Goal: Task Accomplishment & Management: Use online tool/utility

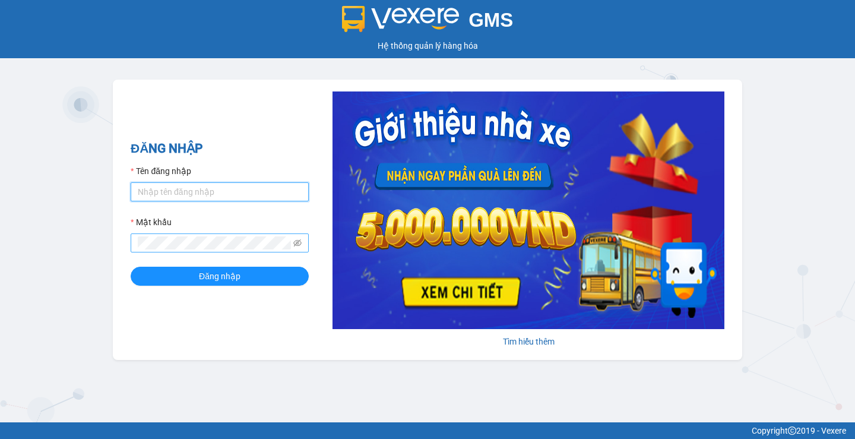
type input "myle.quehuong"
click at [0, 247] on div "GMS Hệ thống quản lý hàng hóa ĐĂNG NHẬP Tên đăng nhập myle.quehuong Mật khẩu Đă…" at bounding box center [427, 211] width 855 height 422
click at [131, 267] on button "Đăng nhập" at bounding box center [220, 276] width 178 height 19
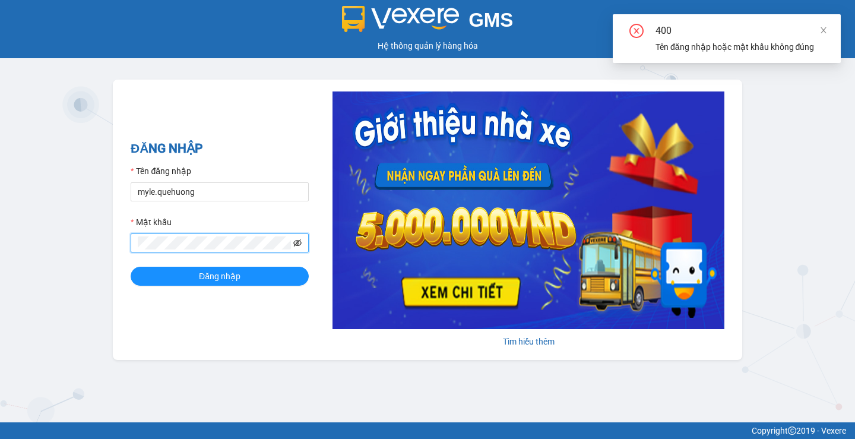
click at [300, 242] on icon "eye-invisible" at bounding box center [297, 243] width 8 height 8
click at [0, 248] on div "GMS Hệ thống quản lý hàng hóa ĐĂNG NHẬP Tên đăng nhập myle.quehuong Mật khẩu Đă…" at bounding box center [427, 211] width 855 height 422
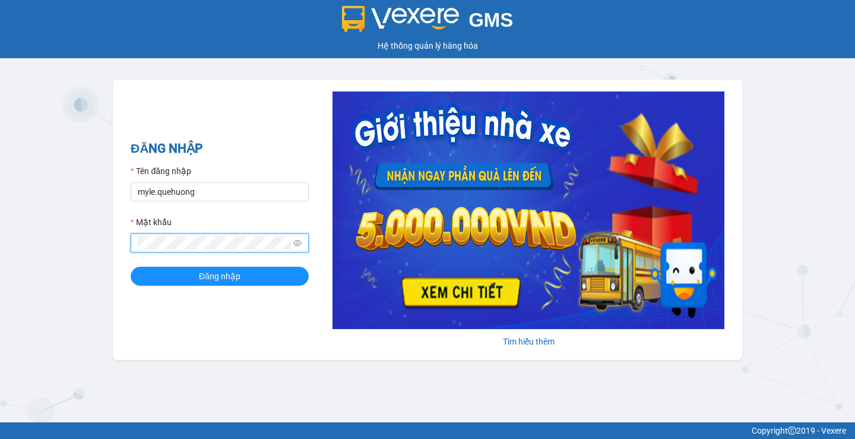
click at [131, 267] on button "Đăng nhập" at bounding box center [220, 276] width 178 height 19
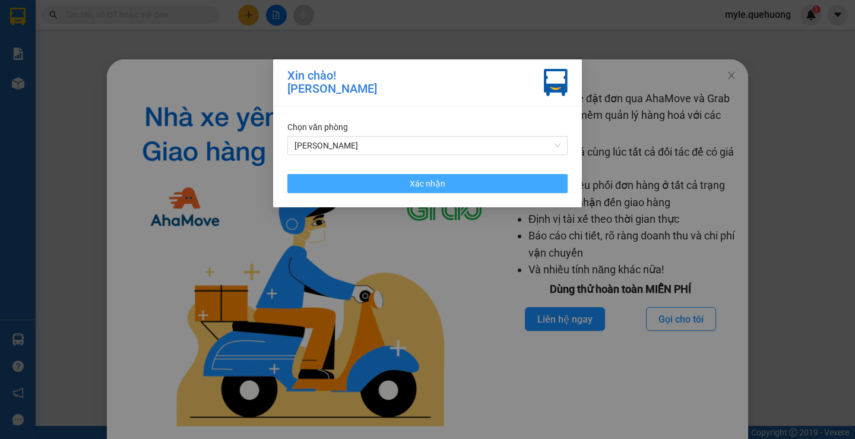
click at [463, 185] on button "Xác nhận" at bounding box center [427, 183] width 280 height 19
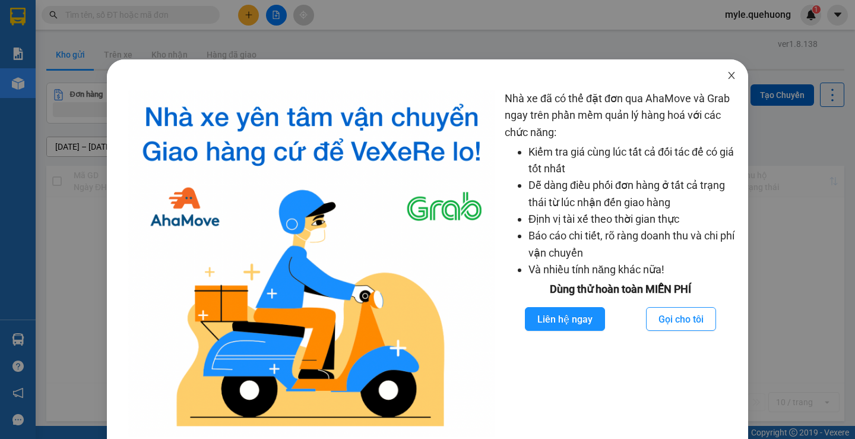
click at [727, 78] on icon "close" at bounding box center [732, 76] width 10 height 10
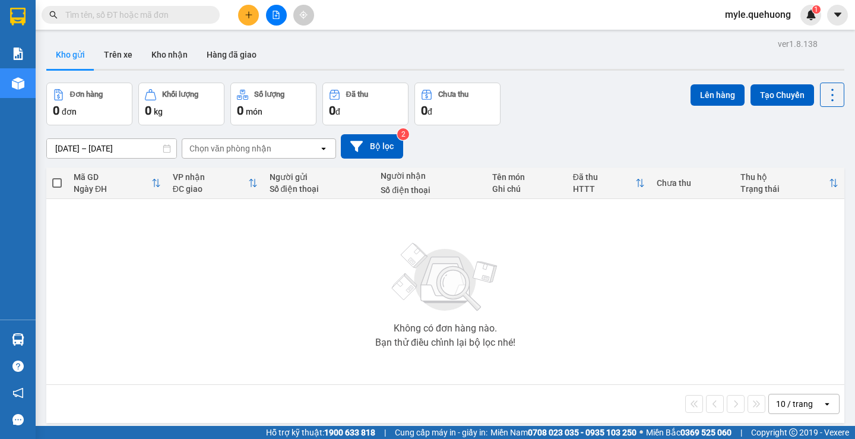
click at [185, 238] on div "Không có đơn hàng nào. Bạn thử điều chỉnh lại bộ lọc nhé!" at bounding box center [445, 291] width 786 height 178
click at [103, 13] on input "text" at bounding box center [135, 14] width 140 height 13
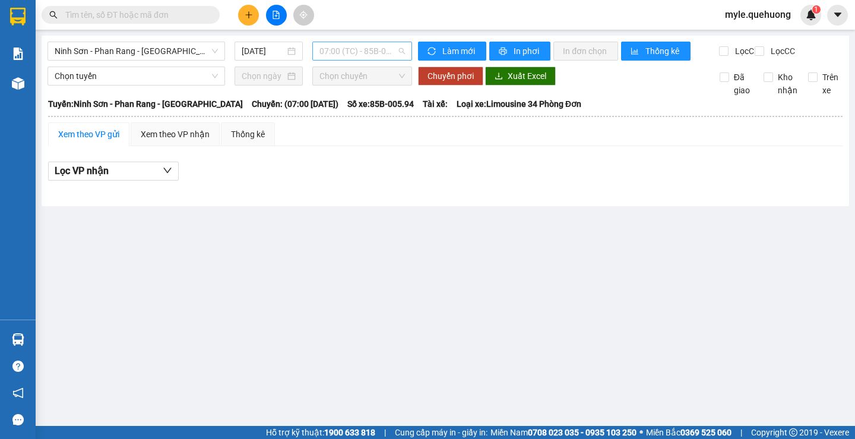
click at [388, 53] on span "07:00 (TC) - 85B-005.94" at bounding box center [362, 51] width 86 height 18
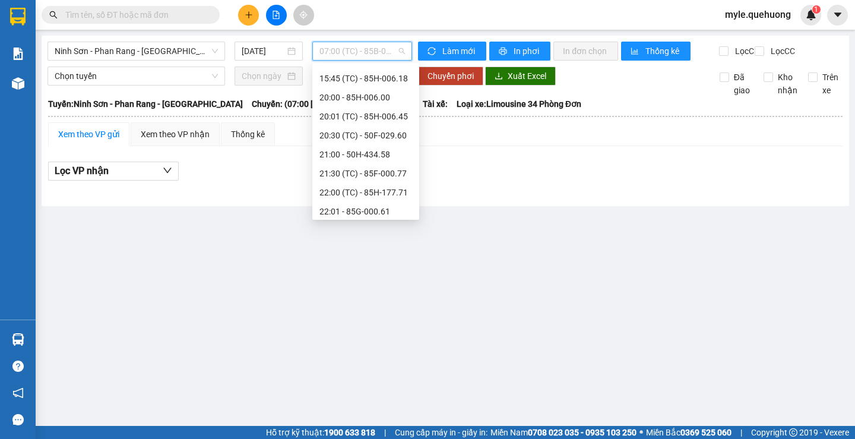
scroll to position [114, 0]
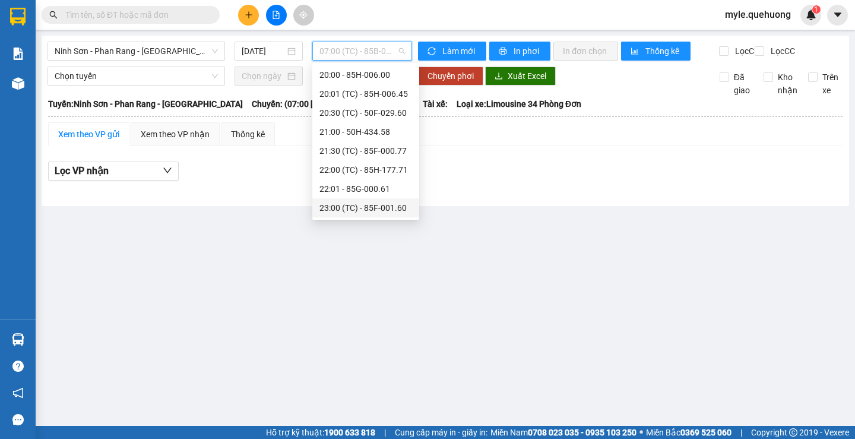
click at [381, 207] on div "23:00 (TC) - 85F-001.60" at bounding box center [365, 207] width 93 height 13
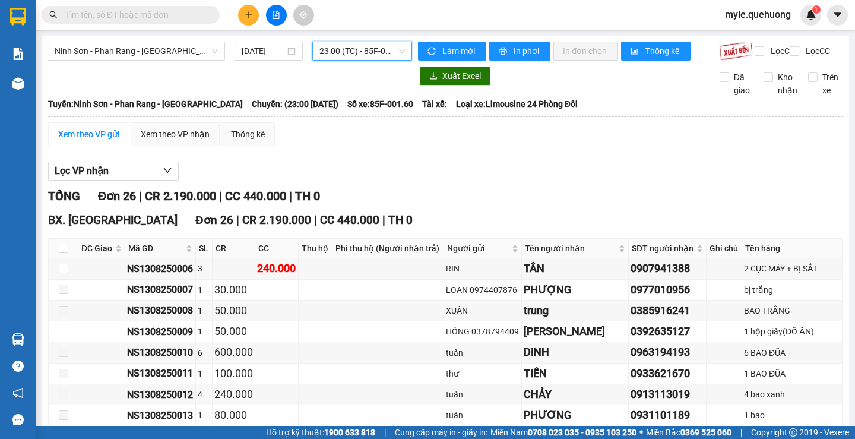
click at [358, 48] on span "23:00 (TC) - 85F-001.60" at bounding box center [362, 51] width 86 height 18
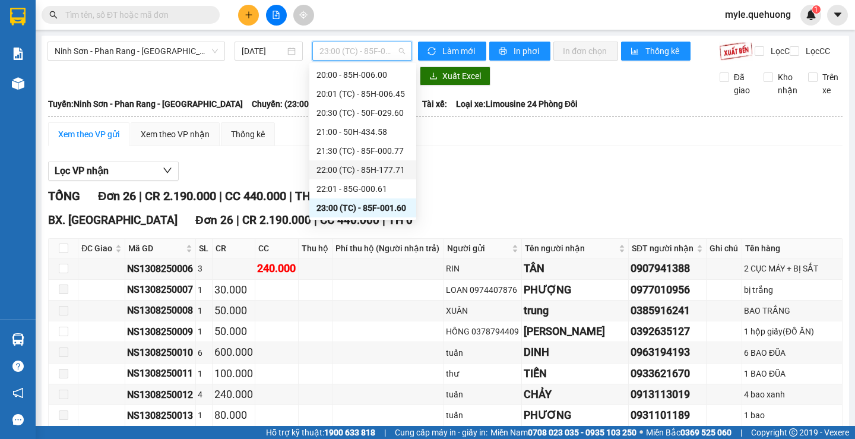
click at [347, 171] on div "22:00 (TC) - 85H-177.71" at bounding box center [362, 169] width 93 height 13
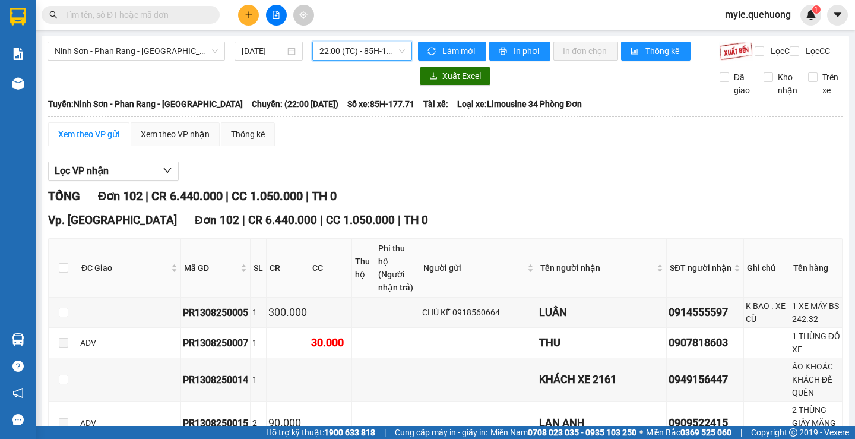
click at [360, 55] on span "22:00 (TC) - 85H-177.71" at bounding box center [362, 51] width 86 height 18
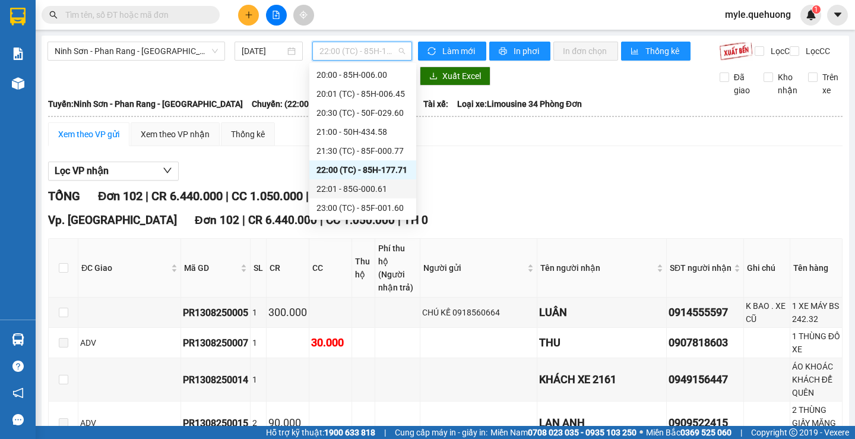
click at [341, 188] on div "22:01 - 85G-000.61" at bounding box center [362, 188] width 93 height 13
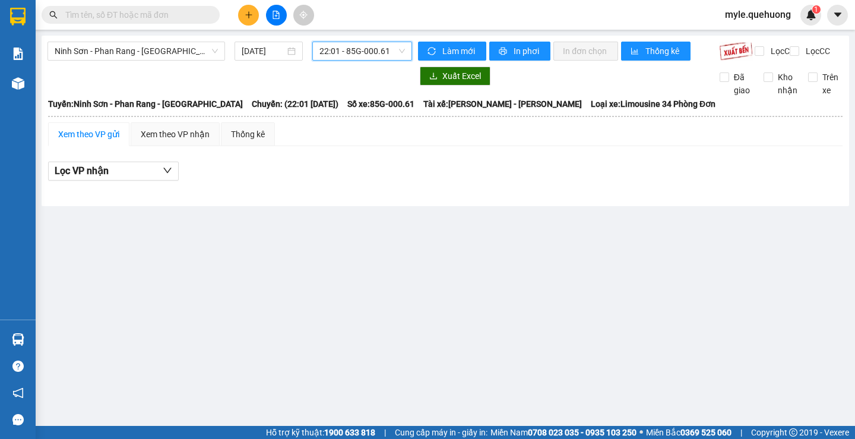
click at [359, 45] on span "22:01 - 85G-000.61" at bounding box center [362, 51] width 86 height 18
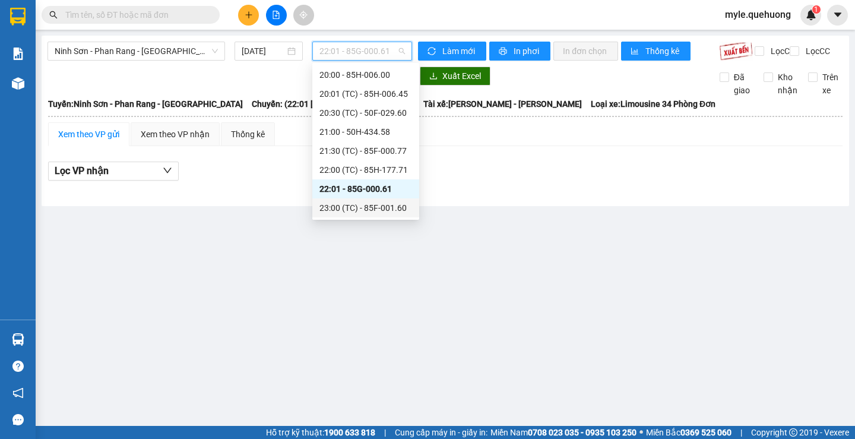
click at [335, 210] on div "23:00 (TC) - 85F-001.60" at bounding box center [365, 207] width 93 height 13
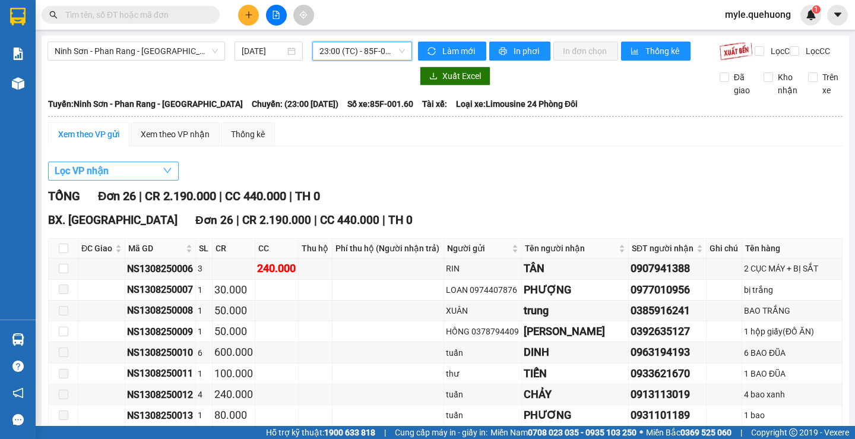
click at [86, 178] on span "Lọc VP nhận" at bounding box center [82, 170] width 54 height 15
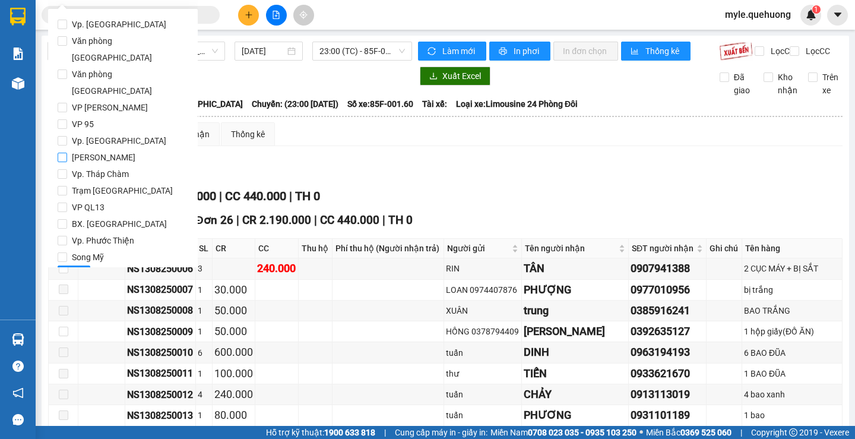
click at [65, 153] on input "[PERSON_NAME]" at bounding box center [63, 158] width 10 height 10
checkbox input "true"
click at [72, 268] on span "Lọc" at bounding box center [74, 274] width 14 height 13
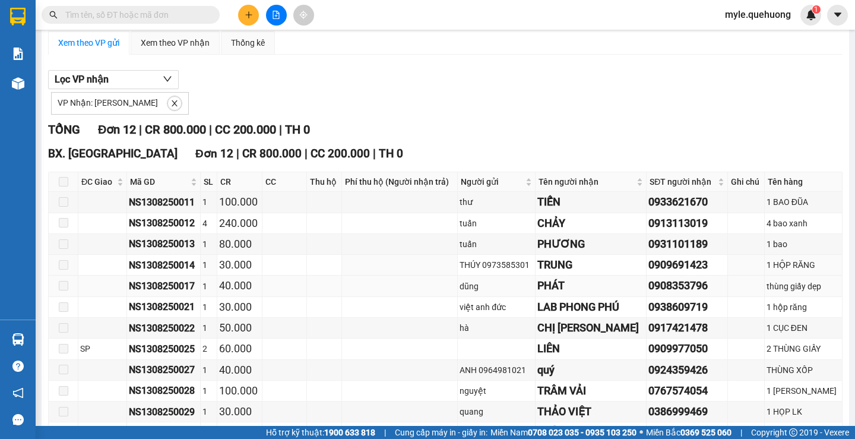
scroll to position [181, 0]
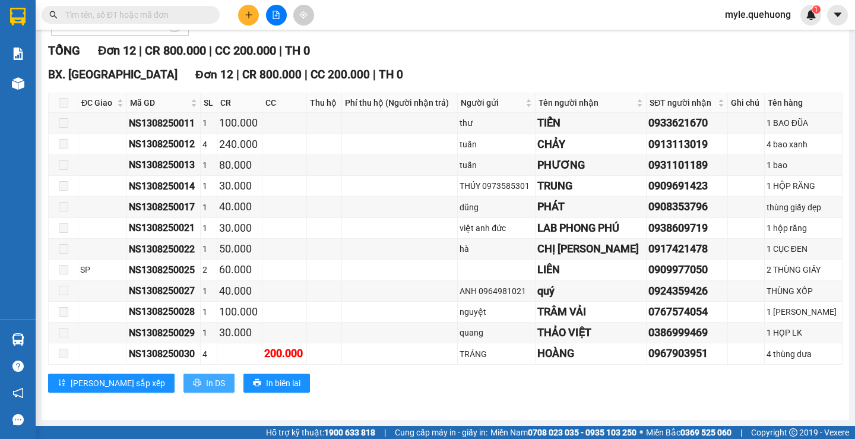
click at [183, 390] on button "In DS" at bounding box center [208, 382] width 51 height 19
click at [223, 227] on td "30.000" at bounding box center [239, 228] width 45 height 21
click at [206, 385] on span "In DS" at bounding box center [215, 382] width 19 height 13
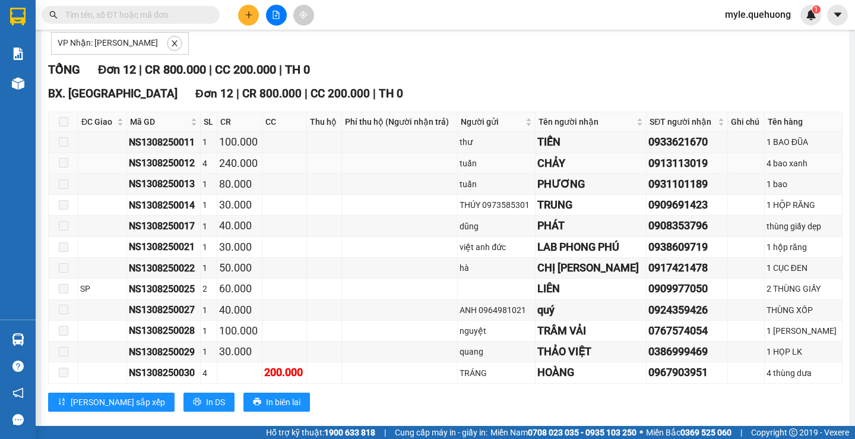
scroll to position [181, 0]
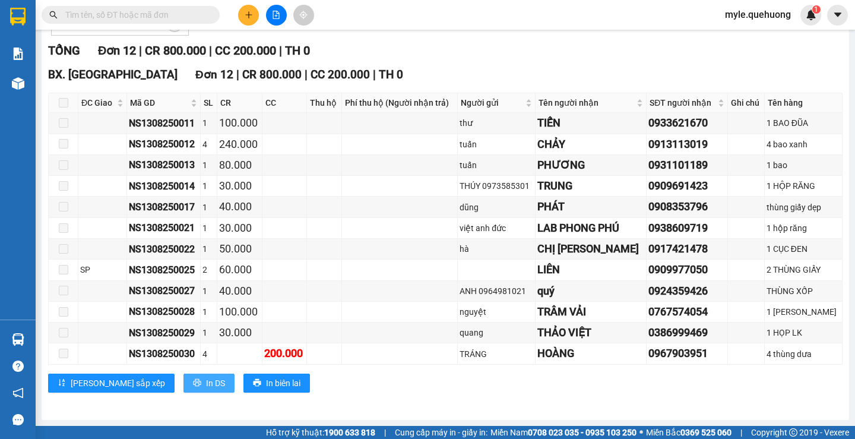
click at [206, 381] on span "In DS" at bounding box center [215, 382] width 19 height 13
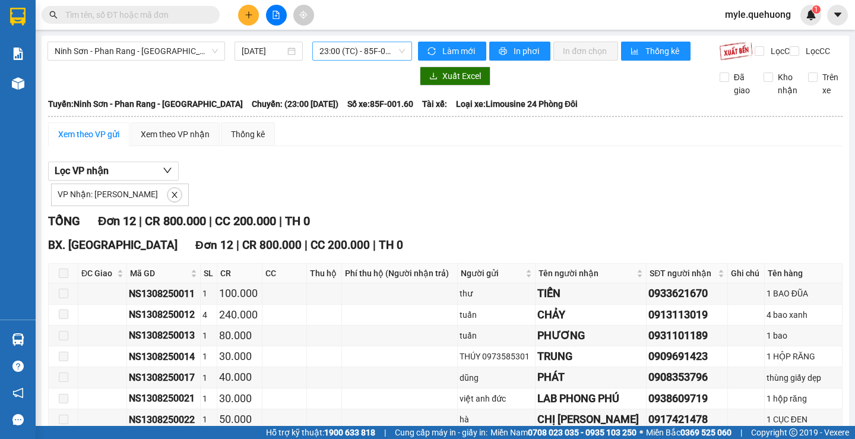
click at [363, 50] on span "23:00 (TC) - 85F-001.60" at bounding box center [362, 51] width 86 height 18
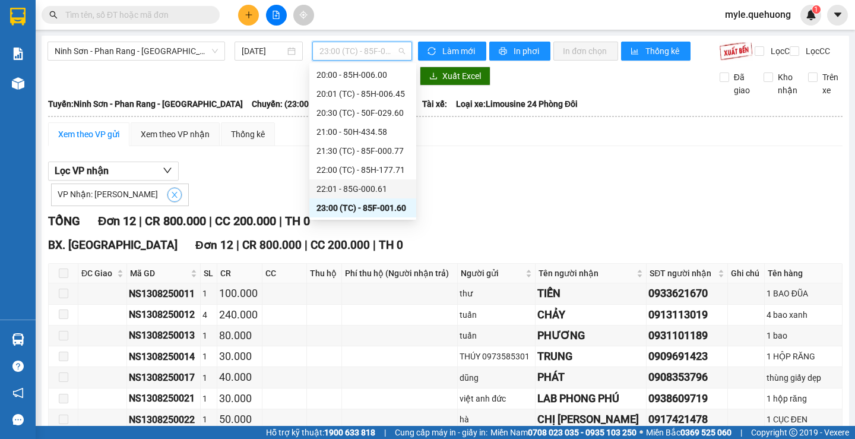
click at [171, 199] on icon "close" at bounding box center [174, 195] width 8 height 8
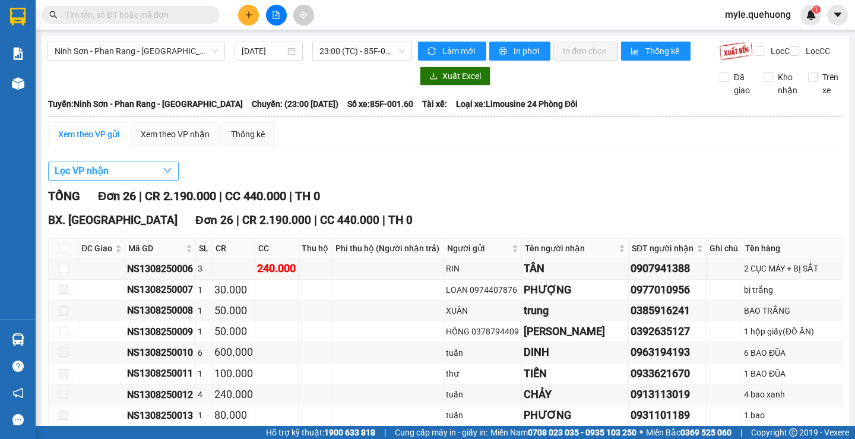
click at [94, 178] on span "Lọc VP nhận" at bounding box center [82, 170] width 54 height 15
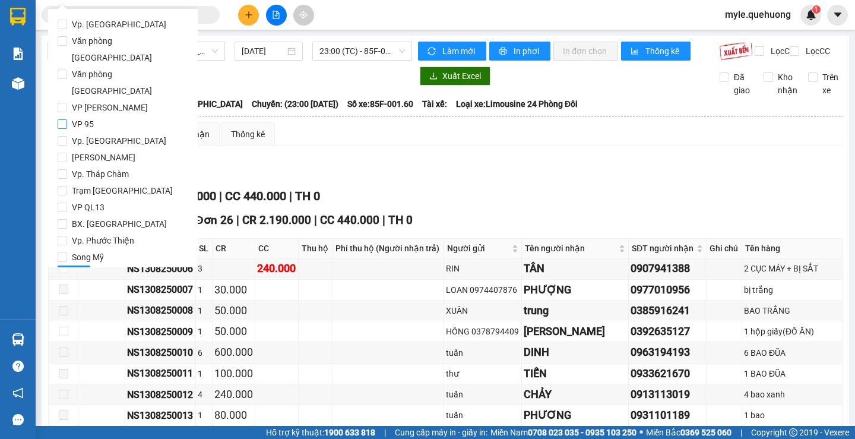
click at [65, 119] on input "VP 95" at bounding box center [63, 124] width 10 height 10
checkbox input "true"
click at [76, 268] on span "Lọc" at bounding box center [74, 274] width 14 height 13
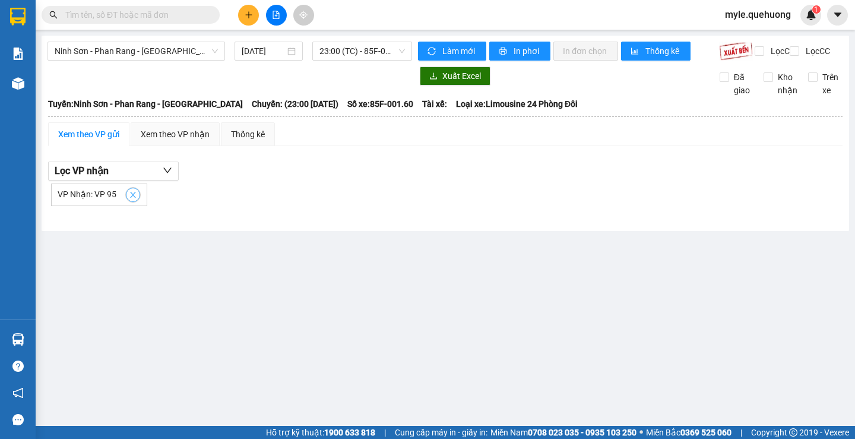
click at [131, 198] on icon "close" at bounding box center [133, 195] width 6 height 6
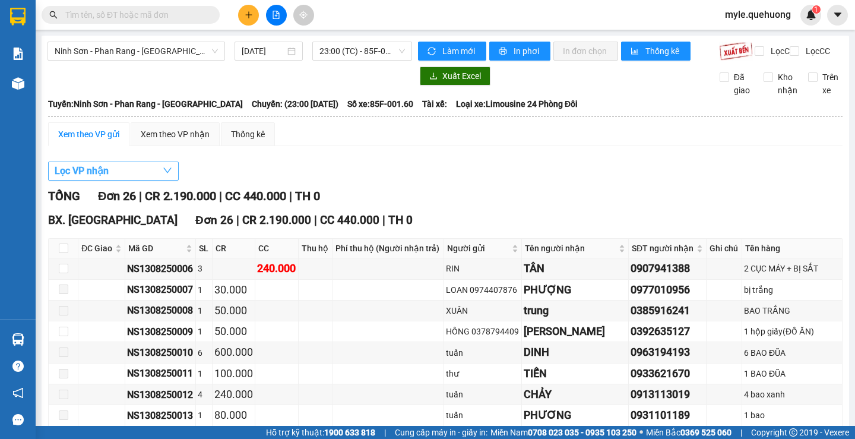
click at [106, 178] on span "Lọc VP nhận" at bounding box center [82, 170] width 54 height 15
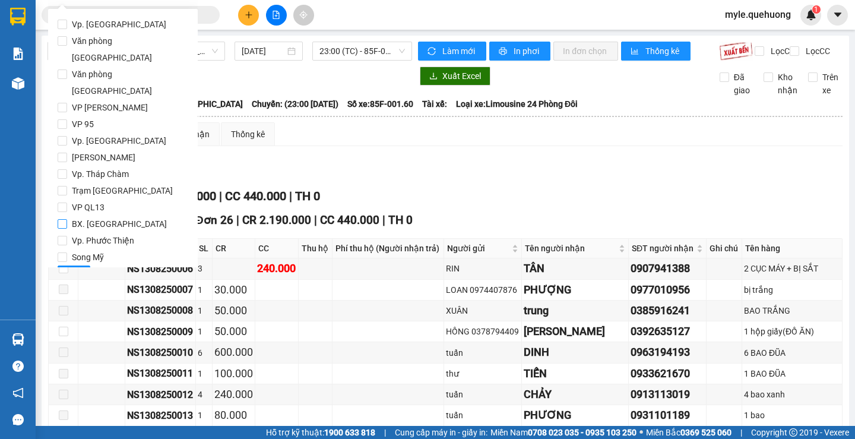
click at [61, 219] on input "BX. Ninh Sơn" at bounding box center [63, 224] width 10 height 10
checkbox input "true"
click at [69, 268] on span "Lọc" at bounding box center [74, 274] width 14 height 13
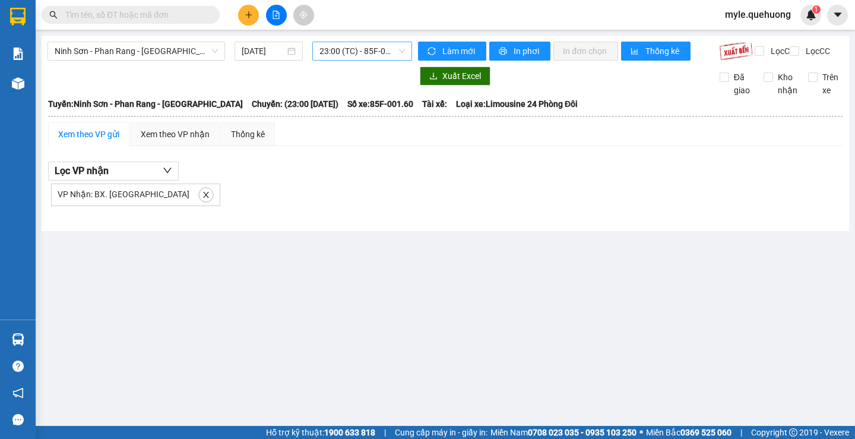
click at [375, 49] on span "23:00 (TC) - 85F-001.60" at bounding box center [362, 51] width 86 height 18
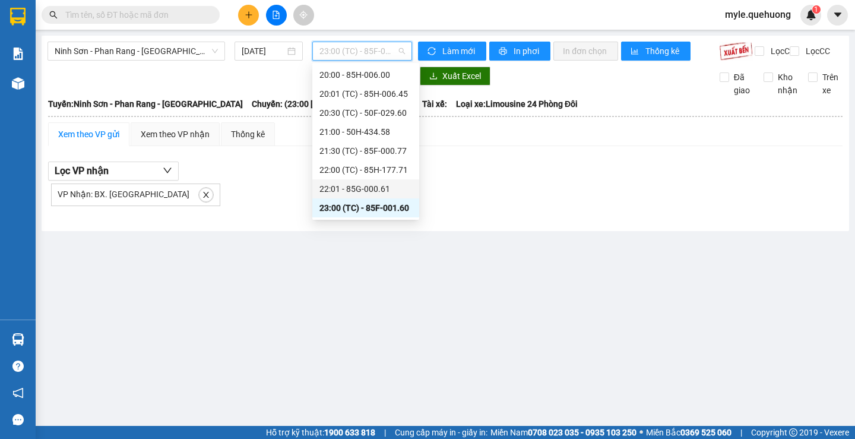
click at [373, 189] on div "22:01 - 85G-000.61" at bounding box center [365, 188] width 93 height 13
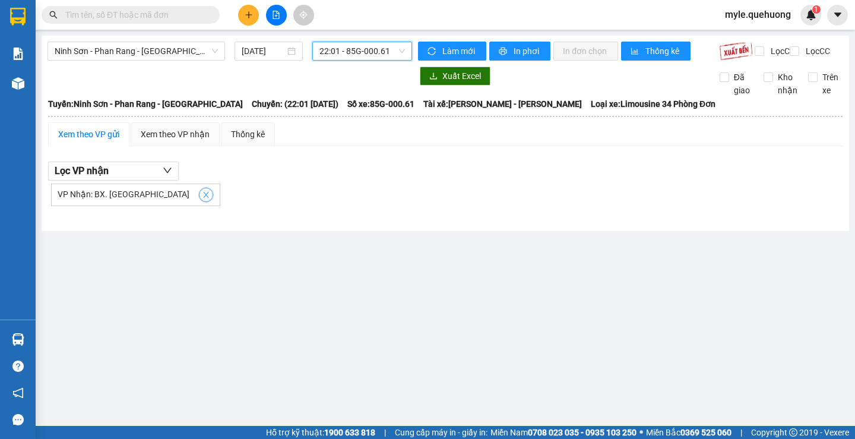
click at [202, 199] on icon "close" at bounding box center [206, 195] width 8 height 8
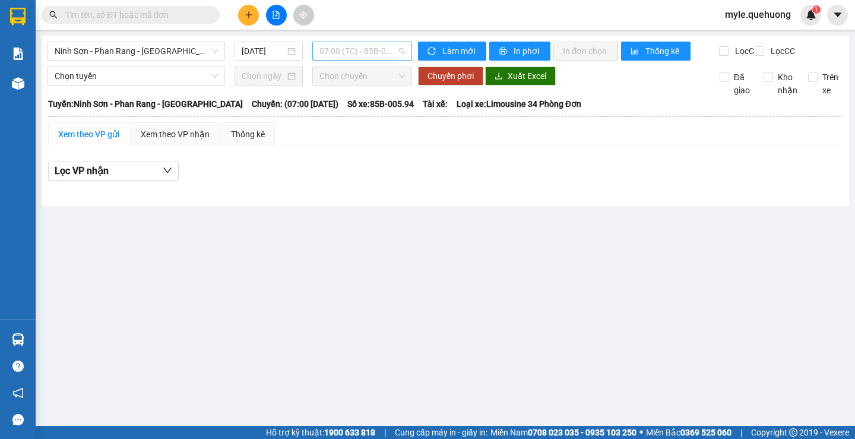
drag, startPoint x: 0, startPoint y: 0, endPoint x: 372, endPoint y: 49, distance: 375.5
click at [372, 49] on span "07:00 (TC) - 85B-005.94" at bounding box center [362, 51] width 86 height 18
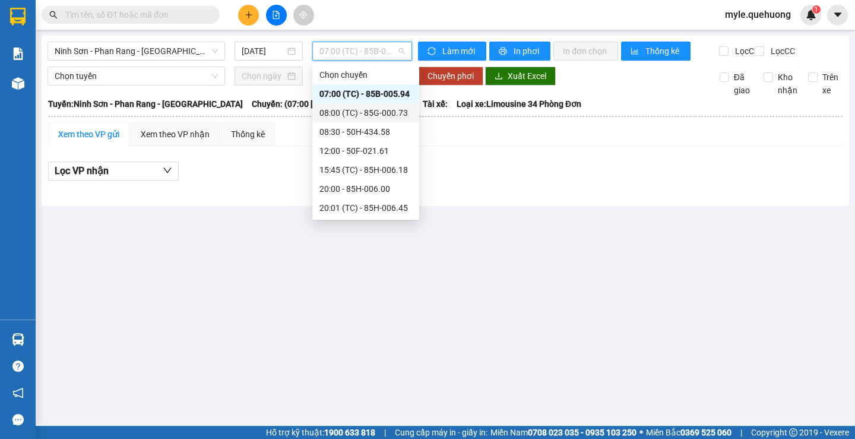
click at [345, 110] on div "08:00 (TC) - 85G-000.73" at bounding box center [365, 112] width 93 height 13
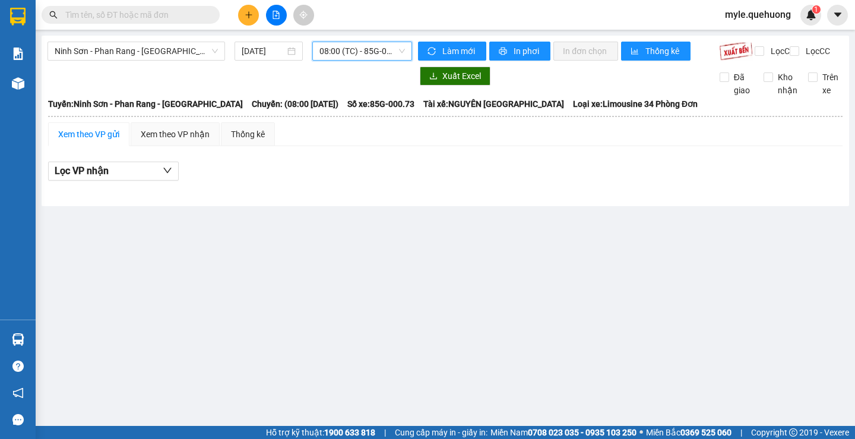
click at [333, 55] on span "08:00 (TC) - 85G-000.73" at bounding box center [362, 51] width 86 height 18
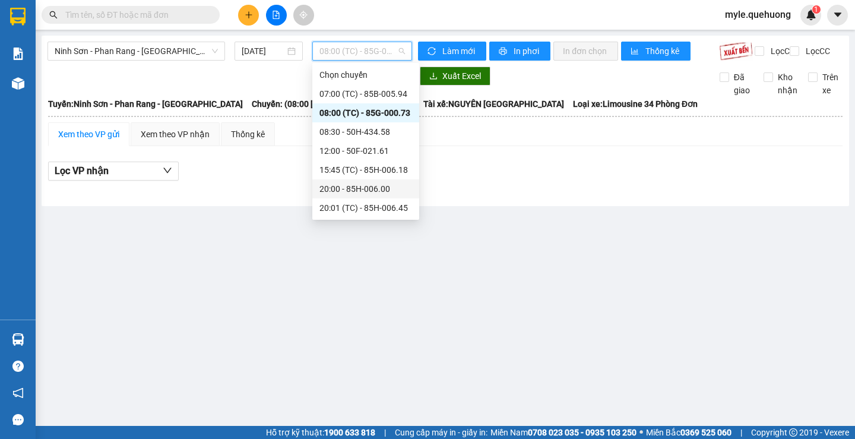
click at [343, 187] on div "20:00 - 85H-006.00" at bounding box center [365, 188] width 93 height 13
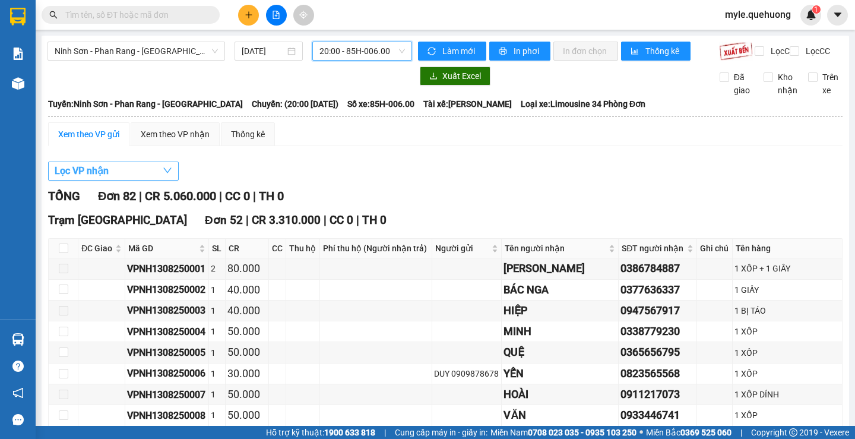
click at [98, 178] on span "Lọc VP nhận" at bounding box center [82, 170] width 54 height 15
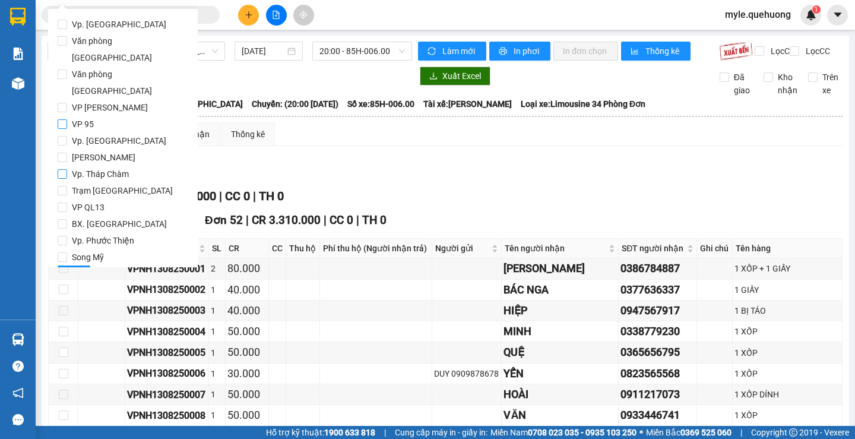
drag, startPoint x: 63, startPoint y: 94, endPoint x: 64, endPoint y: 134, distance: 39.8
click at [62, 119] on input "VP 95" at bounding box center [63, 124] width 10 height 10
checkbox input "true"
click at [71, 268] on span "Lọc" at bounding box center [74, 274] width 14 height 13
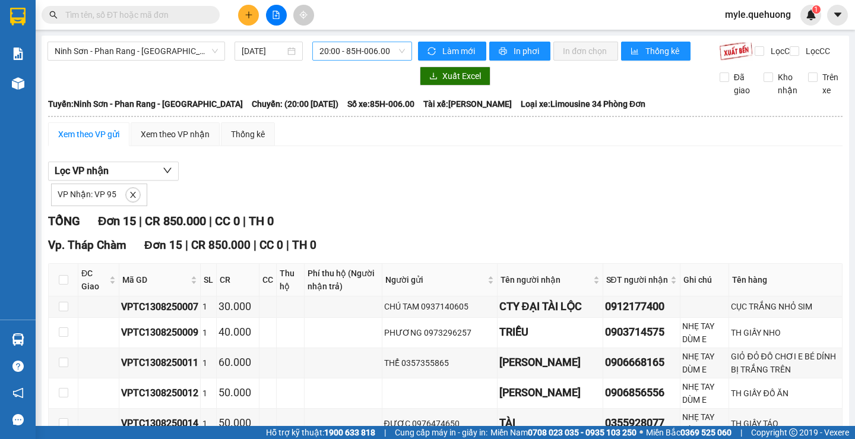
click at [362, 52] on span "20:00 - 85H-006.00" at bounding box center [362, 51] width 86 height 18
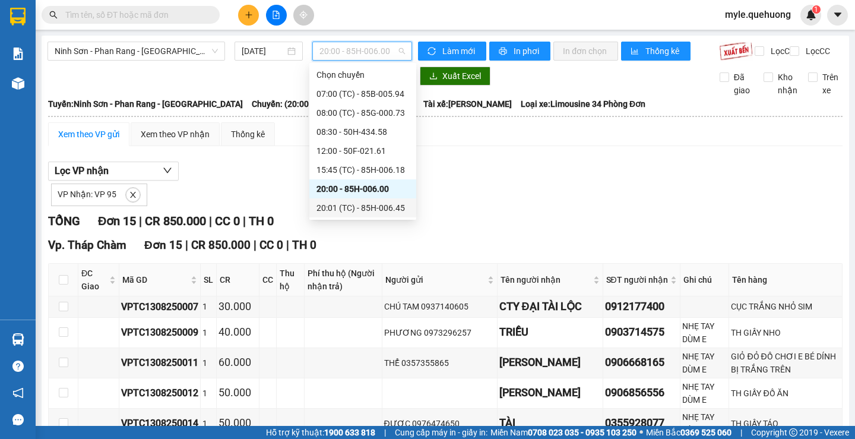
click at [347, 207] on div "20:01 (TC) - 85H-006.45" at bounding box center [362, 207] width 93 height 13
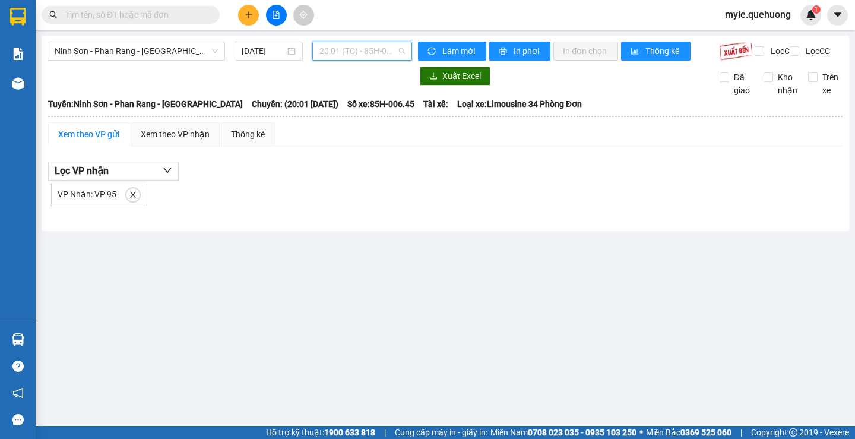
click at [346, 50] on span "20:01 (TC) - 85H-006.45" at bounding box center [362, 51] width 86 height 18
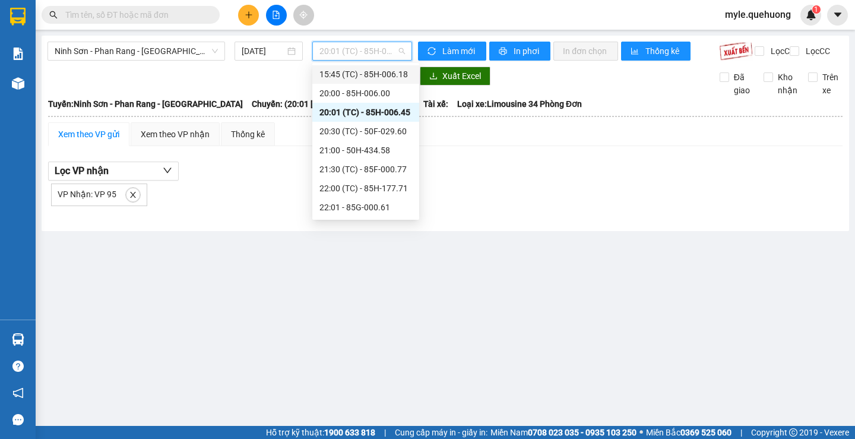
scroll to position [114, 0]
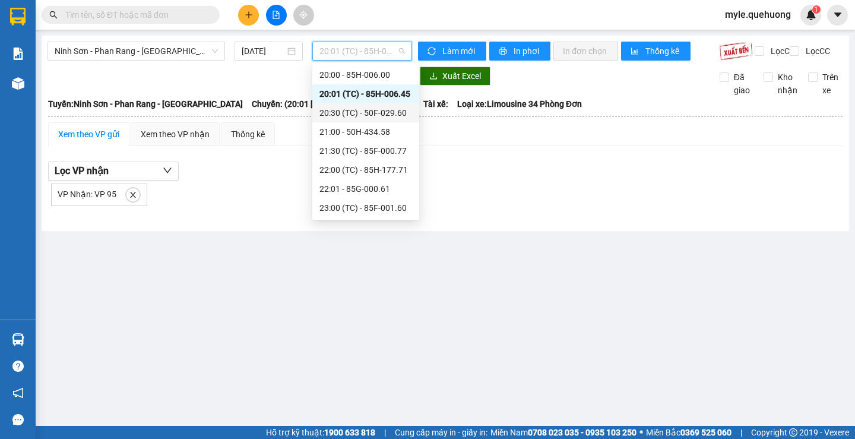
click at [360, 115] on div "20:30 (TC) - 50F-029.60" at bounding box center [365, 112] width 93 height 13
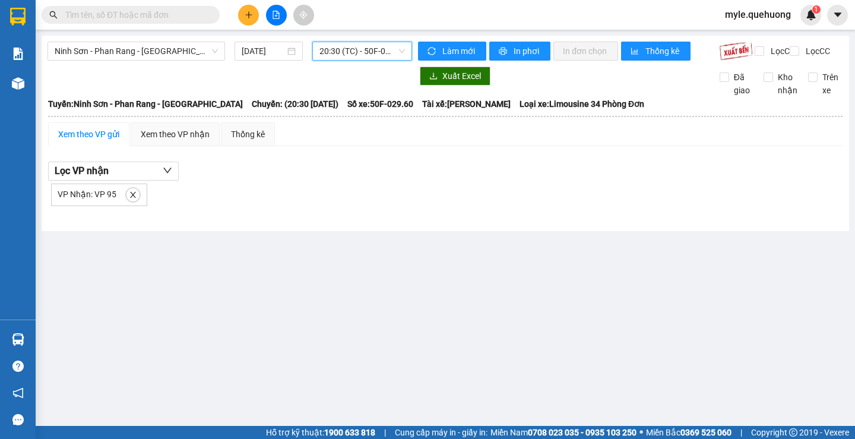
click at [350, 49] on span "20:30 (TC) - 50F-029.60" at bounding box center [362, 51] width 86 height 18
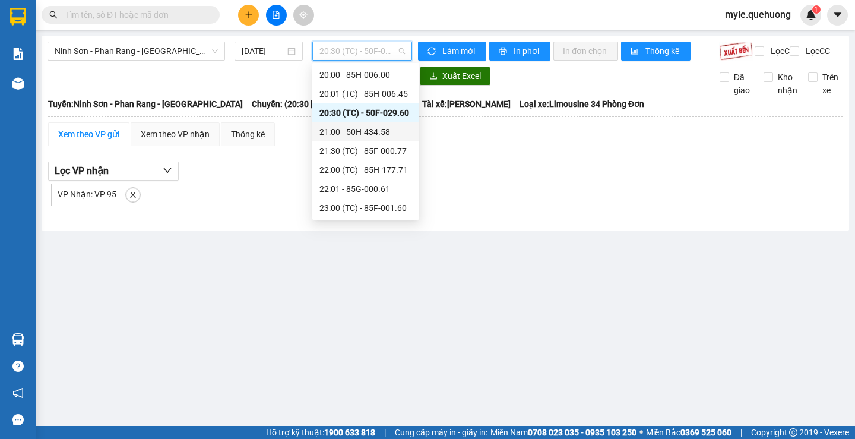
click at [360, 131] on div "21:00 - 50H-434.58" at bounding box center [365, 131] width 93 height 13
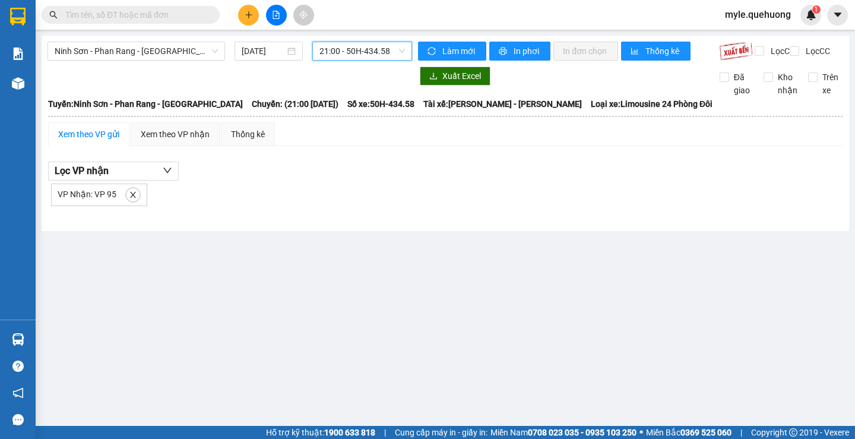
click at [347, 45] on span "21:00 - 50H-434.58" at bounding box center [362, 51] width 86 height 18
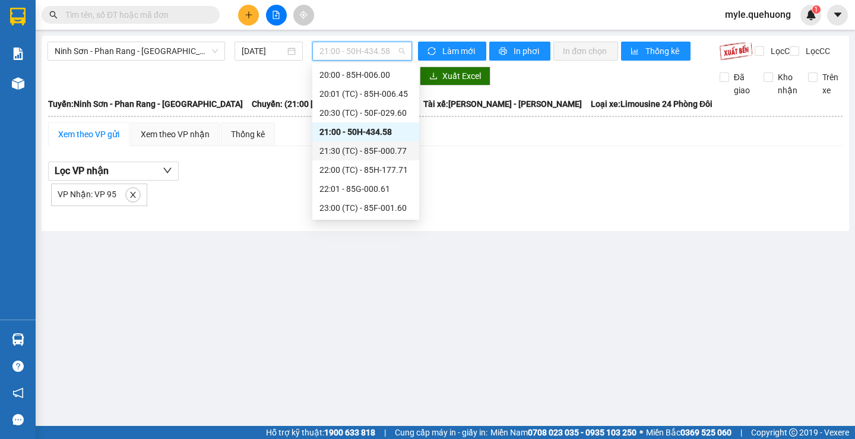
click at [367, 153] on div "21:30 (TC) - 85F-000.77" at bounding box center [365, 150] width 93 height 13
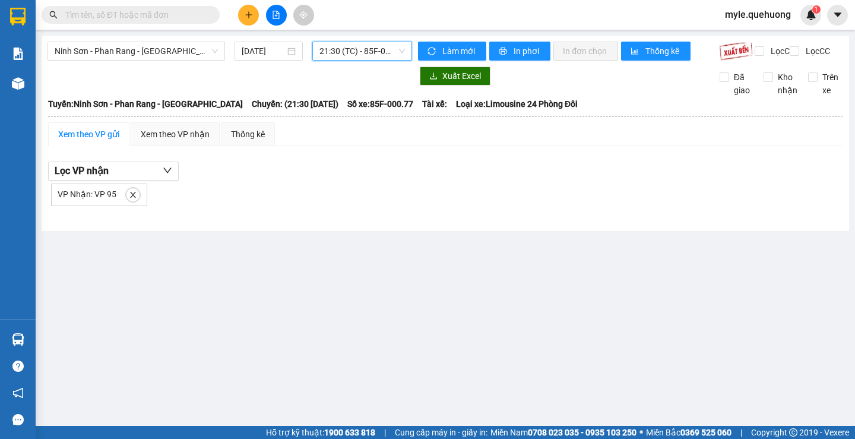
click at [358, 56] on span "21:30 (TC) - 85F-000.77" at bounding box center [362, 51] width 86 height 18
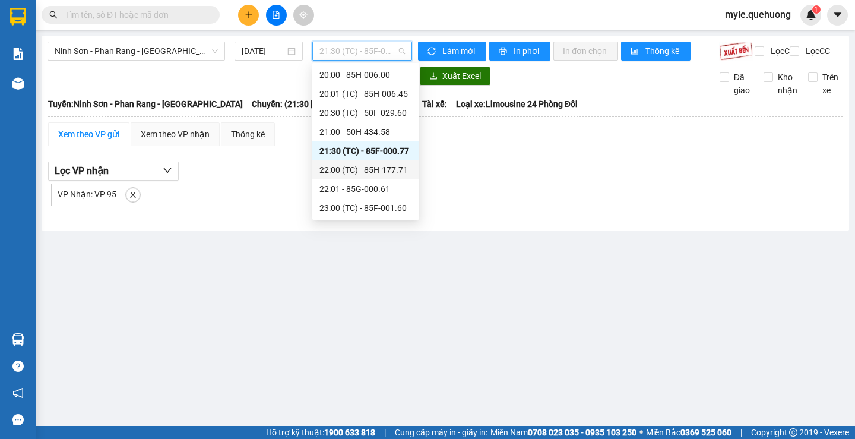
click at [357, 175] on div "22:00 (TC) - 85H-177.71" at bounding box center [365, 169] width 93 height 13
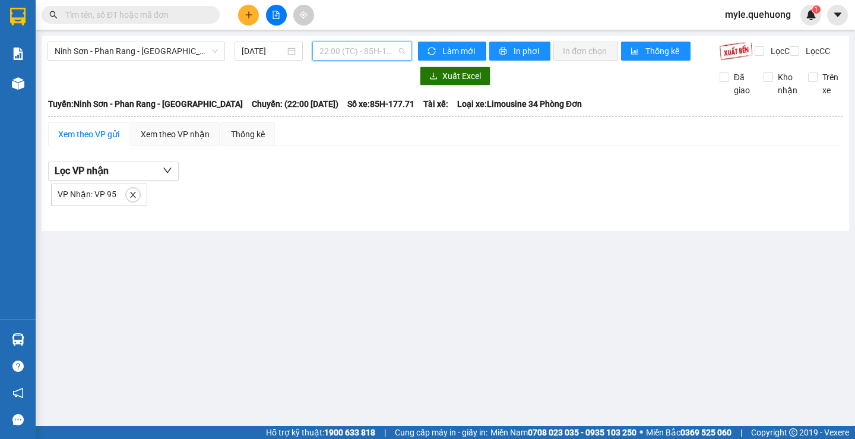
click at [346, 53] on span "22:00 (TC) - 85H-177.71" at bounding box center [362, 51] width 86 height 18
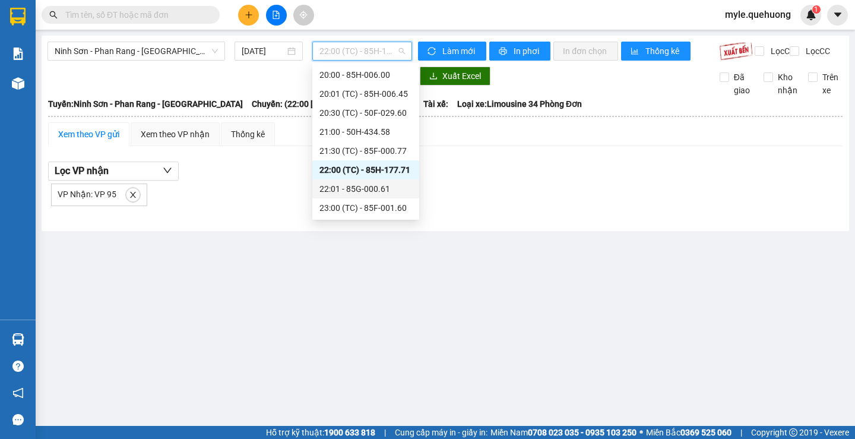
click at [347, 188] on div "22:01 - 85G-000.61" at bounding box center [365, 188] width 93 height 13
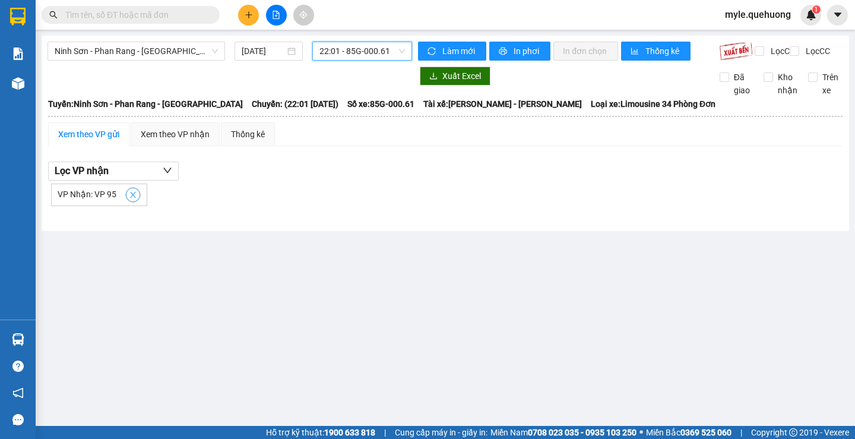
click at [129, 199] on icon "close" at bounding box center [133, 195] width 8 height 8
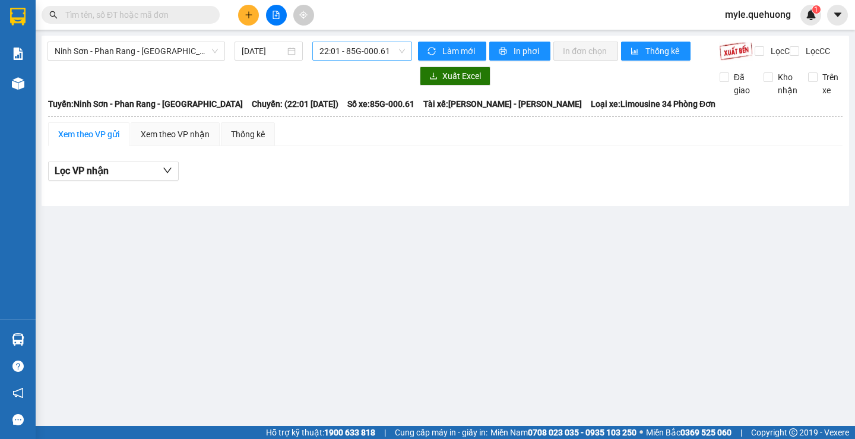
click at [397, 49] on span "22:01 - 85G-000.61" at bounding box center [362, 51] width 86 height 18
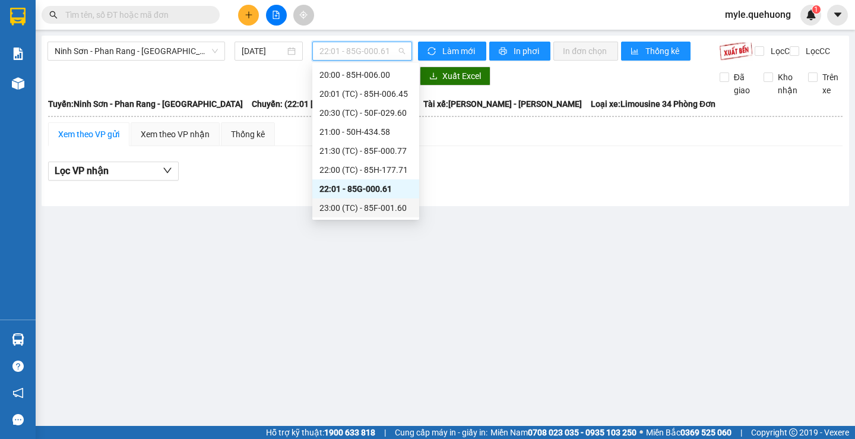
click at [327, 205] on div "23:00 (TC) - 85F-001.60" at bounding box center [365, 207] width 93 height 13
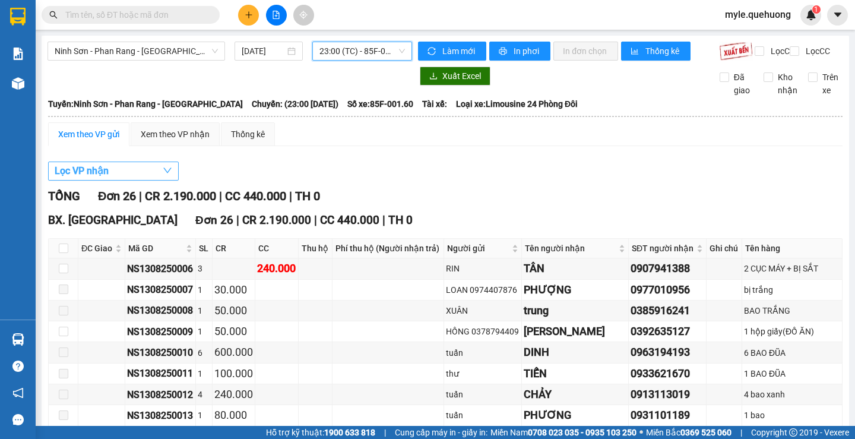
click at [95, 178] on span "Lọc VP nhận" at bounding box center [82, 170] width 54 height 15
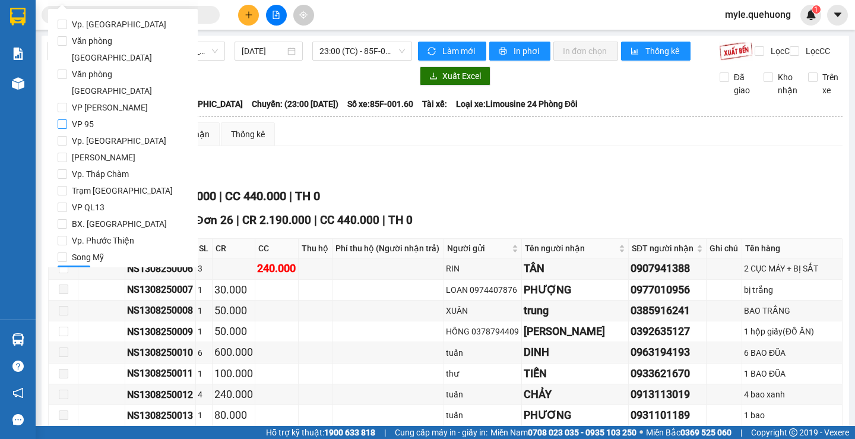
click at [65, 119] on input "VP 95" at bounding box center [63, 124] width 10 height 10
checkbox input "true"
click at [67, 268] on span "Lọc" at bounding box center [74, 274] width 14 height 13
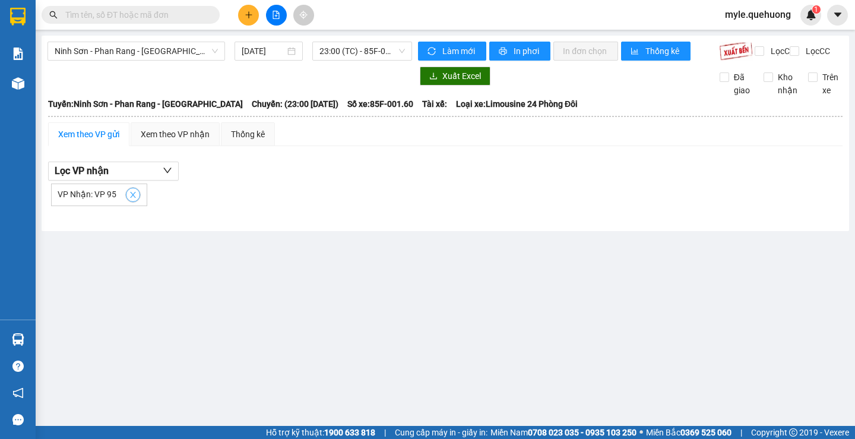
click at [132, 198] on icon "close" at bounding box center [133, 195] width 6 height 6
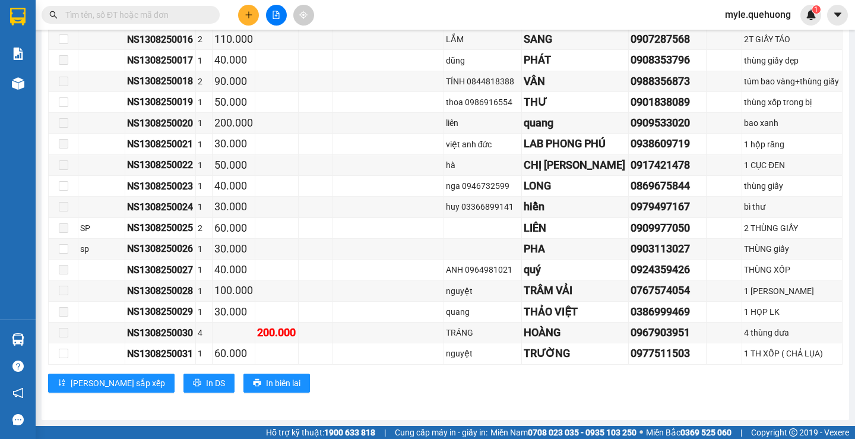
scroll to position [449, 0]
click at [90, 18] on input "text" at bounding box center [135, 14] width 140 height 13
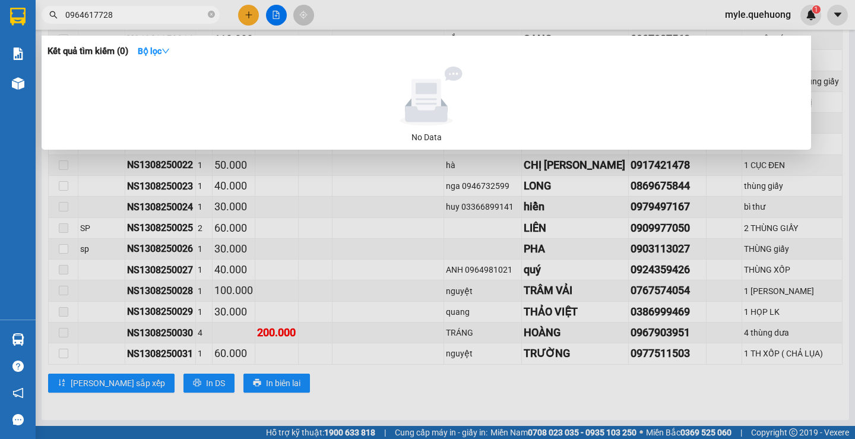
click at [114, 14] on input "0964617728" at bounding box center [135, 14] width 140 height 13
click at [119, 14] on input "0964617728" at bounding box center [135, 14] width 140 height 13
drag, startPoint x: 103, startPoint y: 14, endPoint x: 163, endPoint y: 15, distance: 60.0
click at [163, 15] on input "0964617728" at bounding box center [135, 14] width 140 height 13
click at [132, 15] on input "0964617728" at bounding box center [135, 14] width 140 height 13
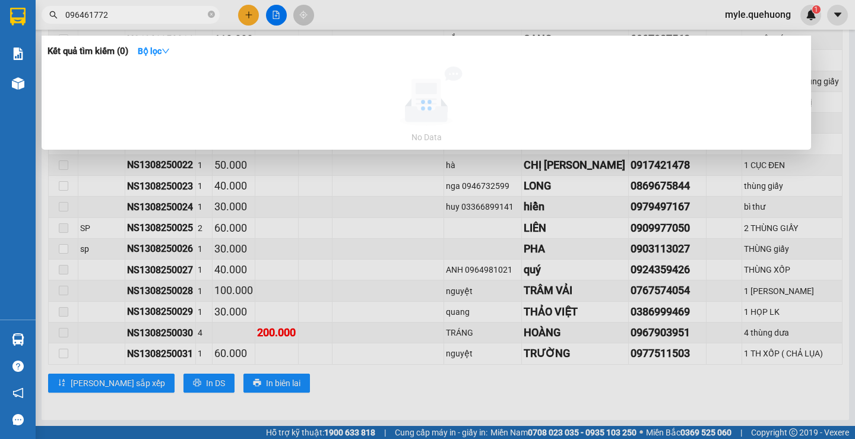
type input "0964617727"
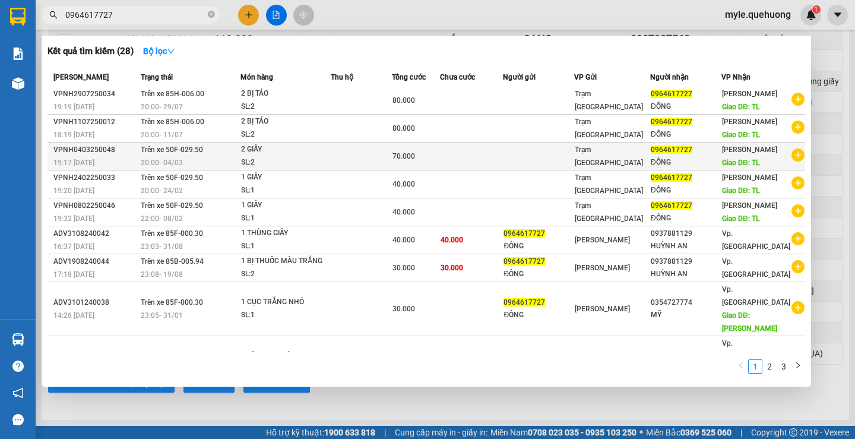
scroll to position [0, 0]
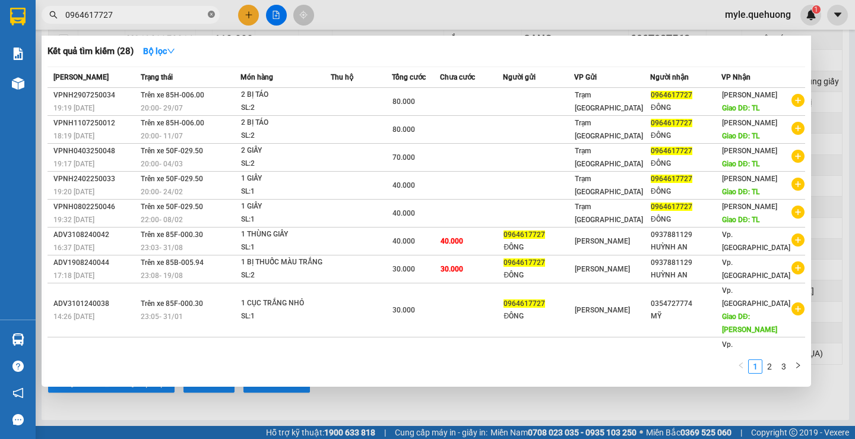
click at [212, 16] on icon "close-circle" at bounding box center [211, 14] width 7 height 7
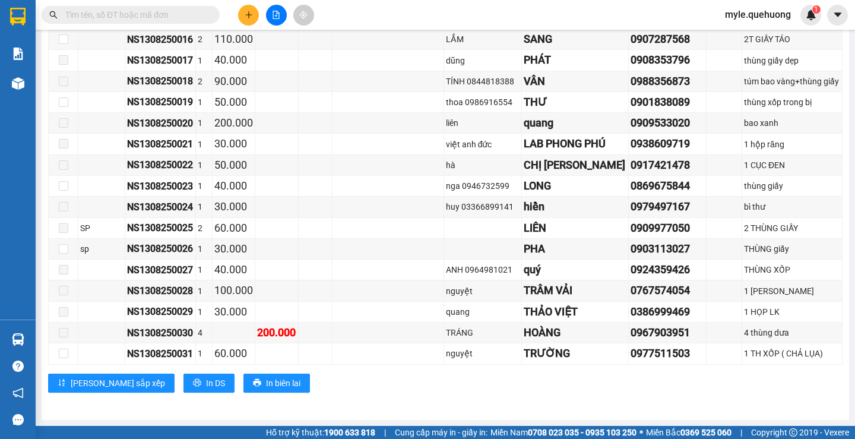
click at [115, 18] on input "text" at bounding box center [135, 14] width 140 height 13
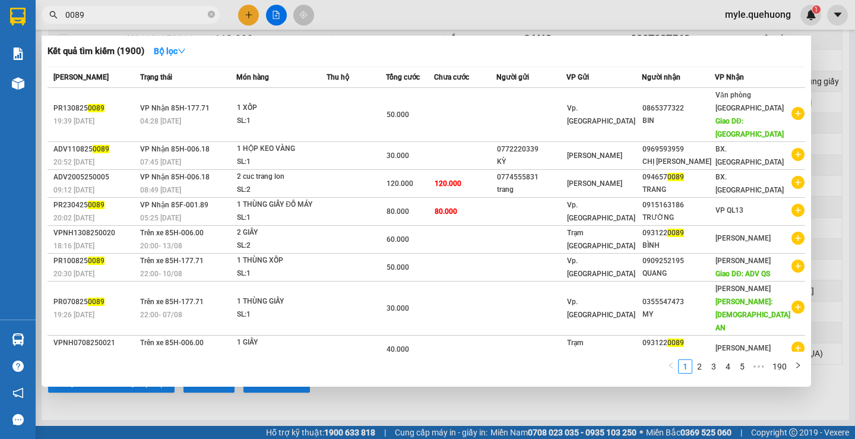
type input "0089"
